Goal: Task Accomplishment & Management: Use online tool/utility

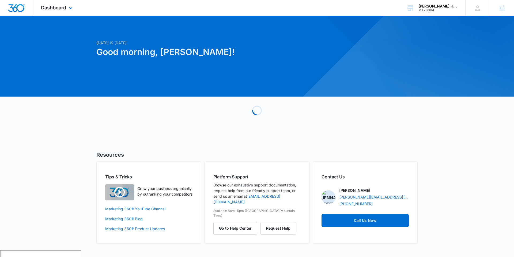
click at [62, 10] on div "Dashboard Apps Reputation Websites Forms CRM Email Social Payments POS Content …" at bounding box center [57, 8] width 49 height 16
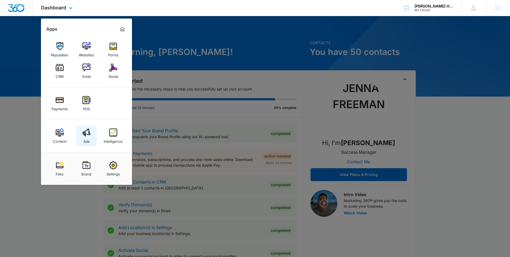
click at [85, 135] on img at bounding box center [86, 132] width 8 height 8
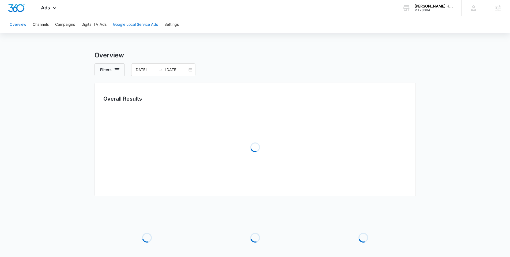
click at [130, 26] on button "Google Local Service Ads" at bounding box center [135, 24] width 45 height 17
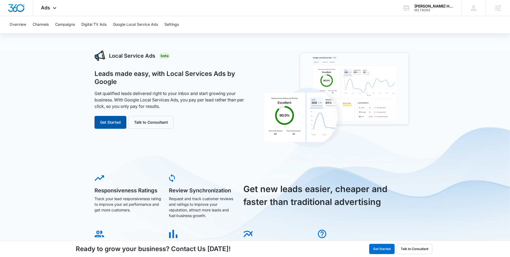
click at [126, 123] on button "Get Started" at bounding box center [111, 122] width 32 height 13
